Goal: Task Accomplishment & Management: Use online tool/utility

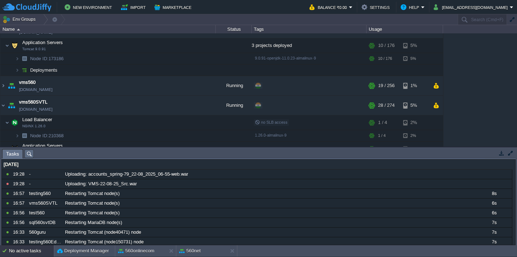
click at [28, 250] on div "No active tasks" at bounding box center [31, 251] width 45 height 11
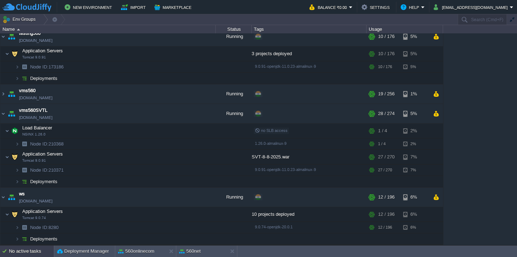
scroll to position [580, 0]
click at [71, 249] on button "Deployment Manager" at bounding box center [83, 251] width 52 height 7
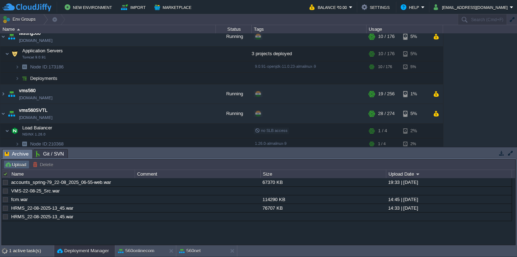
click at [15, 166] on button "Upload" at bounding box center [17, 165] width 24 height 6
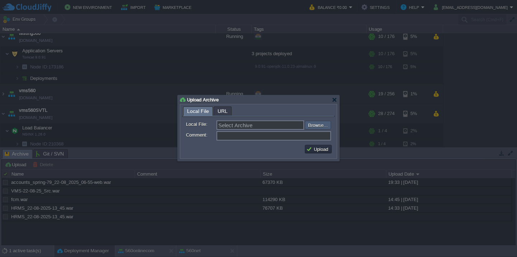
click at [319, 127] on input "file" at bounding box center [285, 125] width 91 height 9
type input "C:\fakepath\VMS-22-08-25_Src.war"
type input "VMS-22-08-25_Src.war"
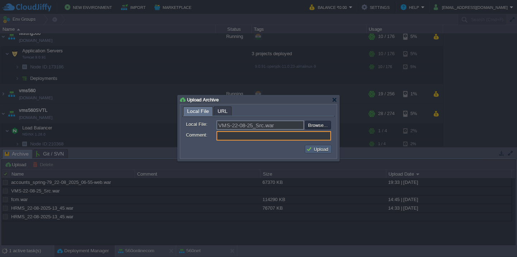
click at [308, 148] on button "Upload" at bounding box center [318, 149] width 24 height 6
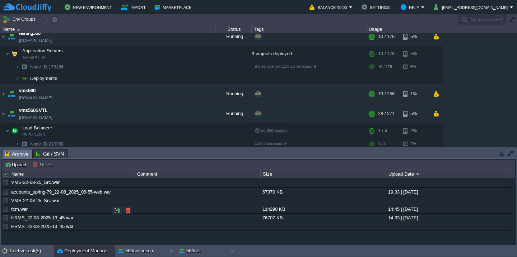
click at [5, 210] on div at bounding box center [5, 209] width 6 height 6
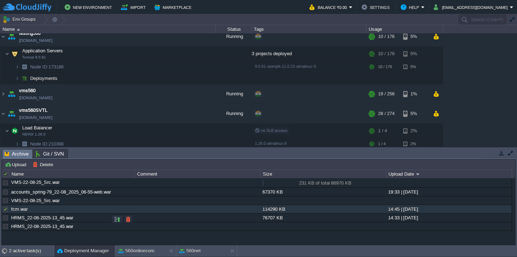
click at [5, 219] on div at bounding box center [5, 218] width 6 height 6
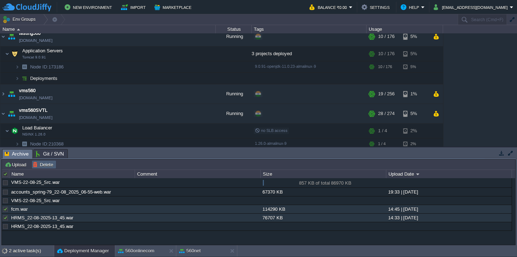
click at [49, 162] on button "Delete" at bounding box center [44, 165] width 23 height 6
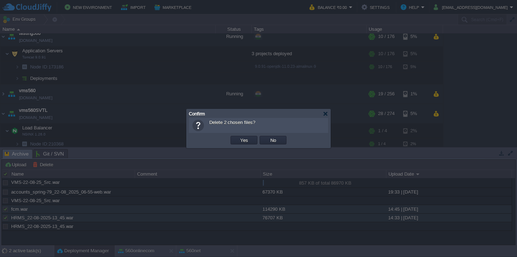
click at [238, 137] on button "Yes" at bounding box center [244, 140] width 12 height 6
